Goal: Transaction & Acquisition: Purchase product/service

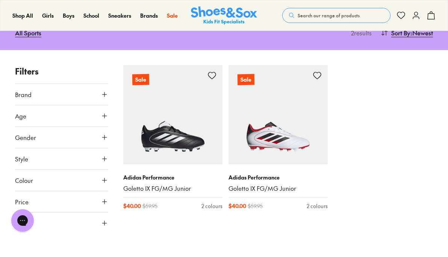
scroll to position [134, 0]
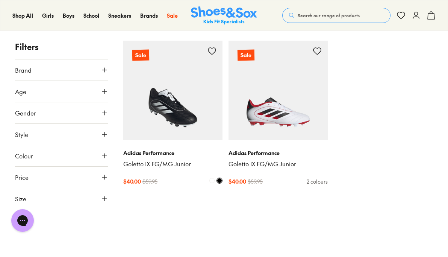
click at [160, 153] on p "Adidas Performance" at bounding box center [172, 153] width 99 height 8
click at [151, 163] on link "Goletto IX FG/MG Junior" at bounding box center [172, 164] width 99 height 8
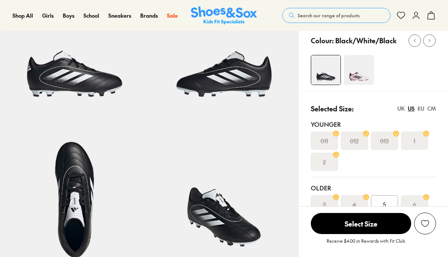
scroll to position [84, 0]
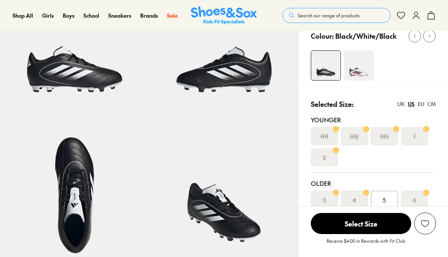
select select "*"
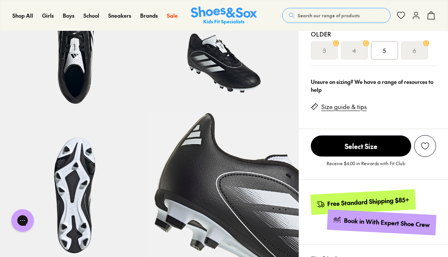
scroll to position [233, 0]
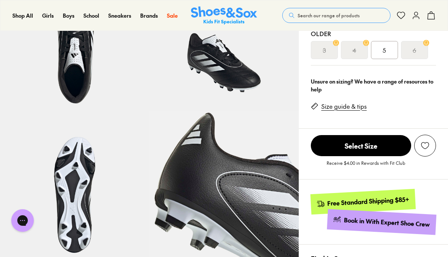
click at [384, 46] on span "5" at bounding box center [384, 49] width 3 height 9
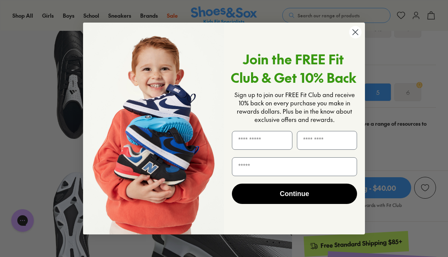
scroll to position [192, 0]
click at [355, 33] on circle "Close dialog" at bounding box center [355, 32] width 12 height 12
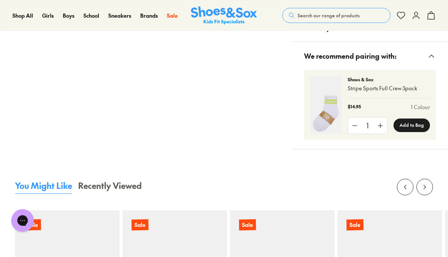
scroll to position [573, 0]
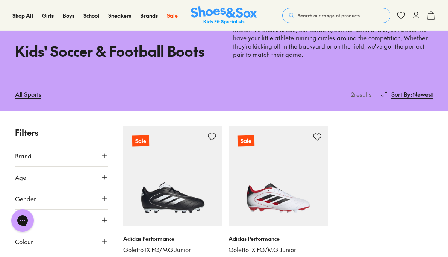
scroll to position [183, 0]
